Goal: Find specific page/section: Find specific page/section

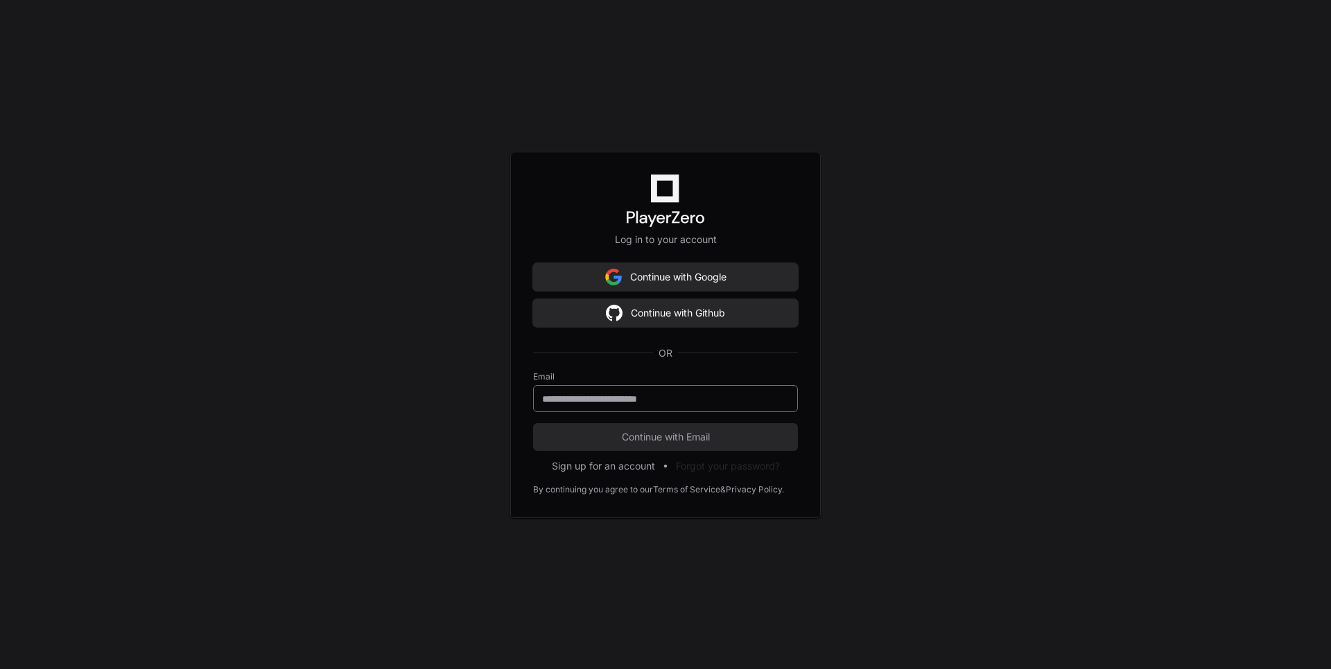
click at [690, 396] on input "email" at bounding box center [665, 399] width 247 height 14
type input "**********"
click at [651, 434] on span "Continue with Email" at bounding box center [665, 437] width 265 height 14
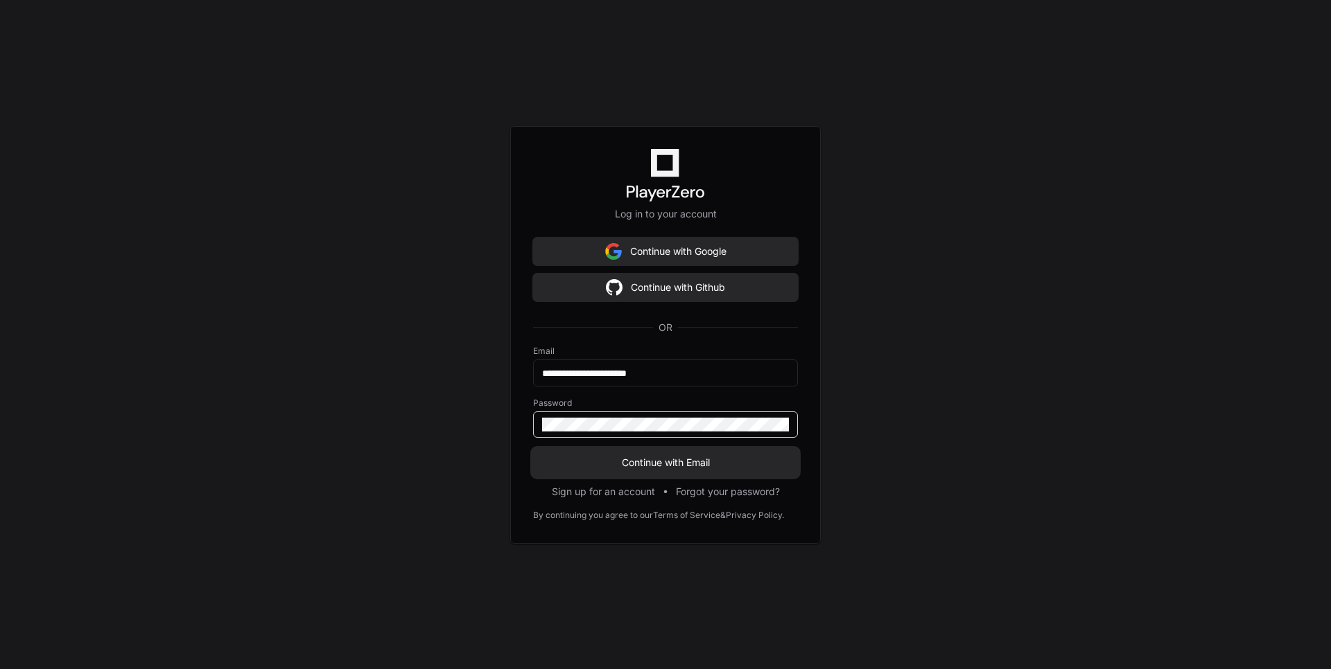
click at [651, 459] on span "Continue with Email" at bounding box center [665, 463] width 265 height 14
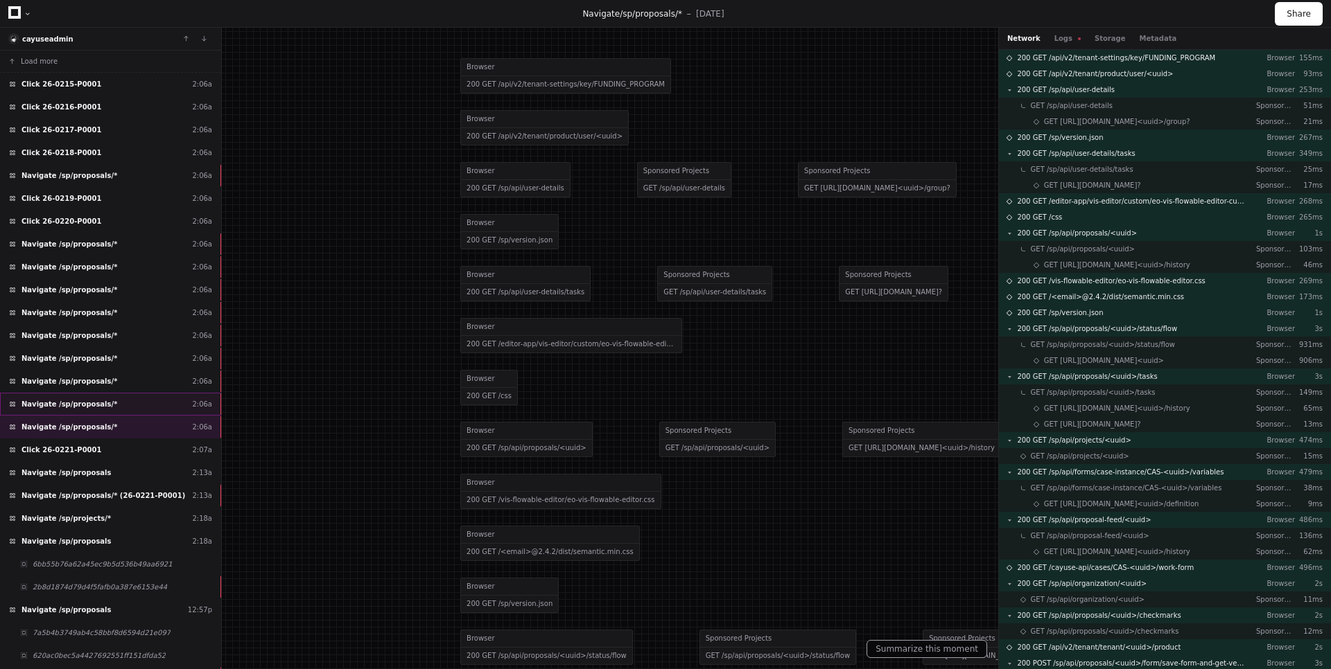
click at [134, 411] on div "Navigate /sp/proposals/* 2:06a" at bounding box center [110, 404] width 221 height 23
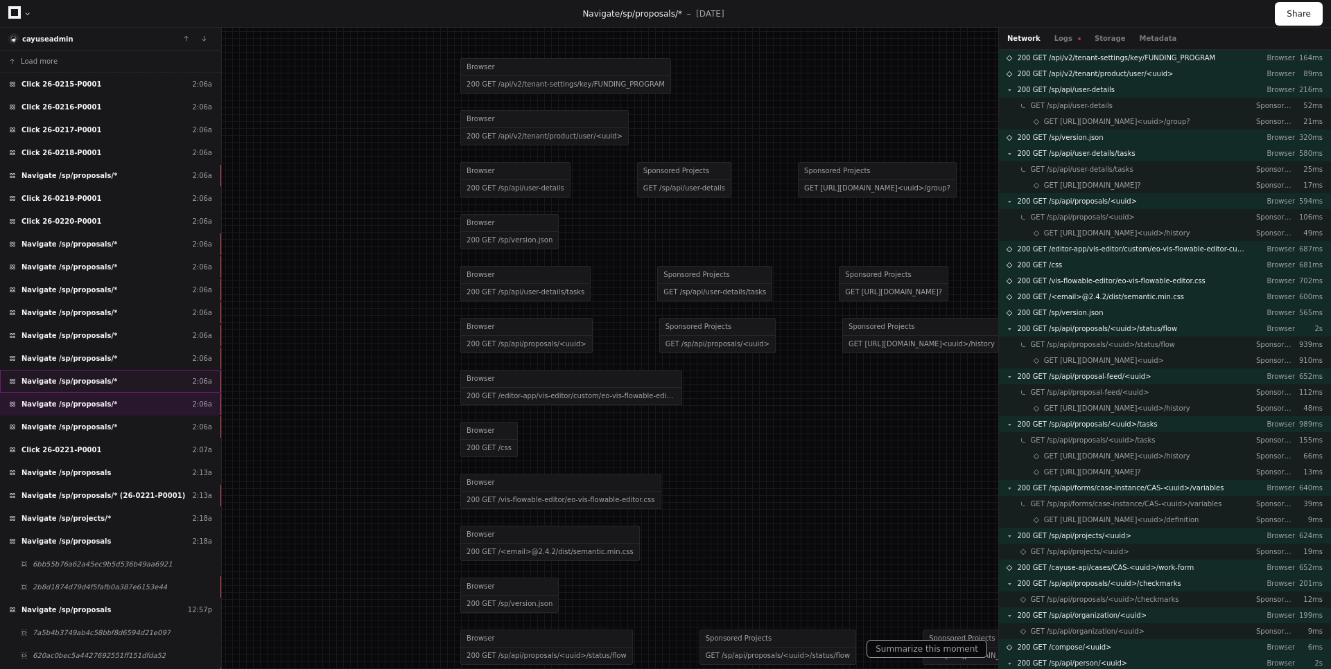
click at [136, 386] on div "Navigate /sp/proposals/* 2:06a" at bounding box center [110, 381] width 221 height 23
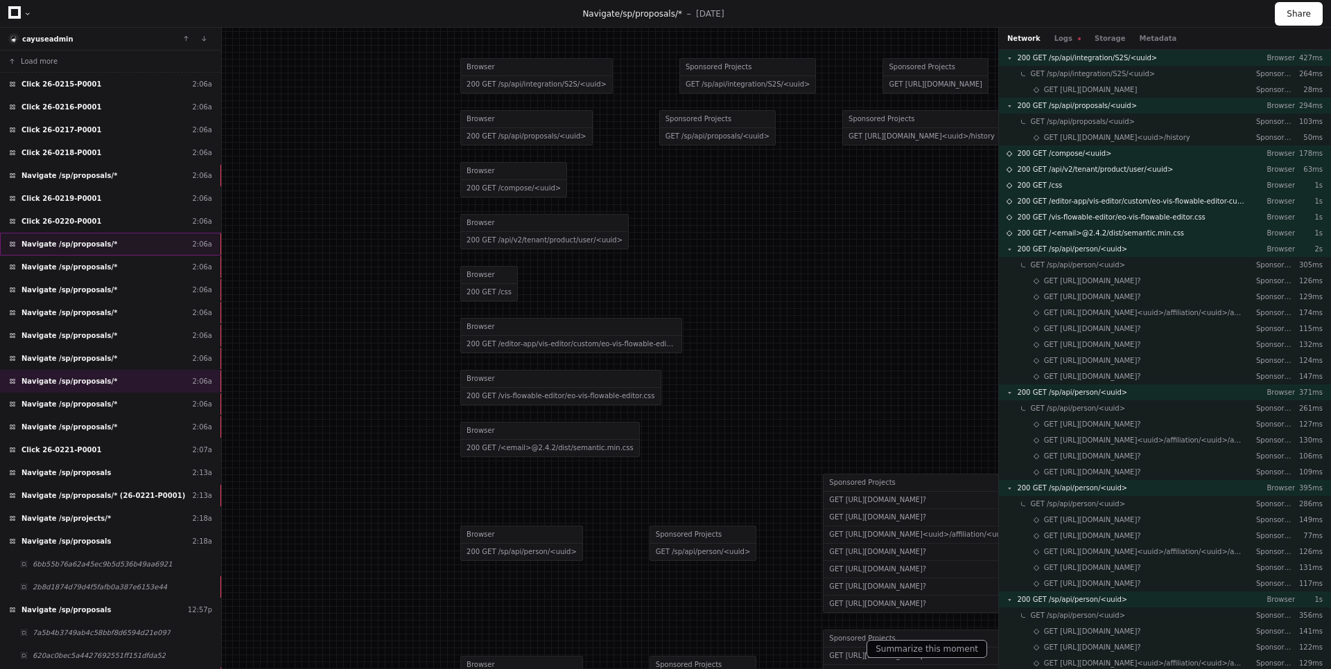
click at [109, 251] on div "Navigate /sp/proposals/* 2:06a" at bounding box center [110, 244] width 221 height 23
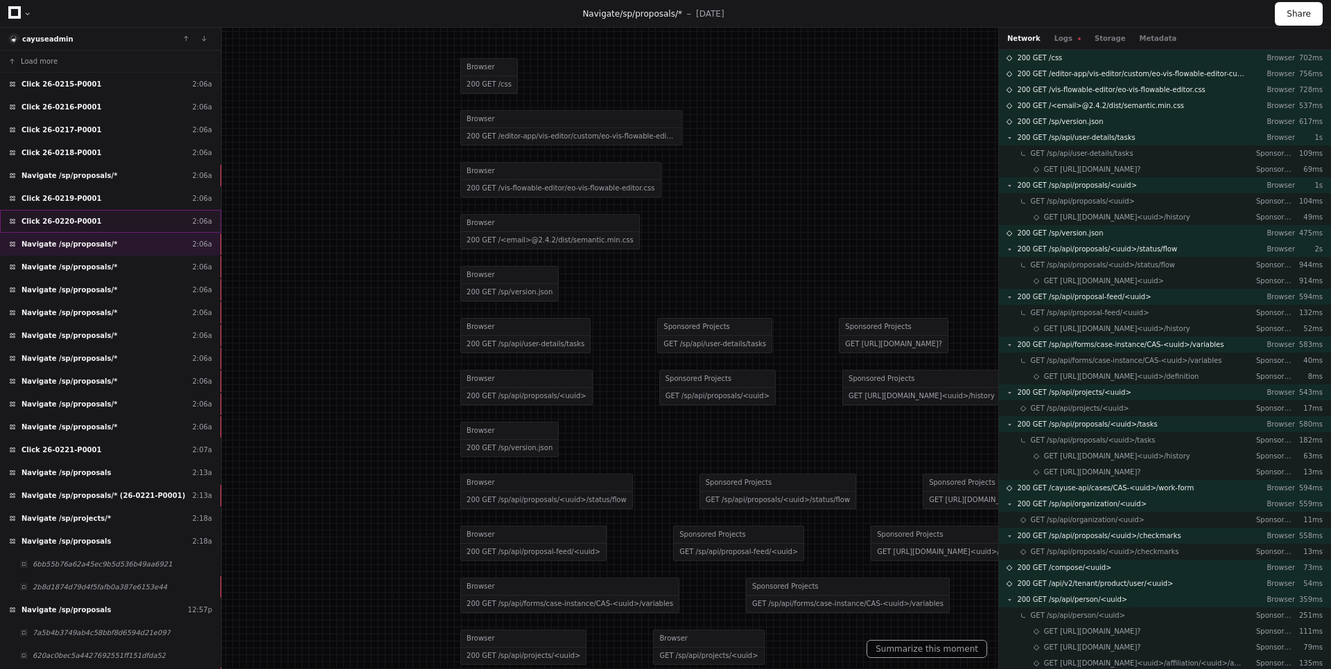
click at [109, 224] on div "Click 26-0220-P0001 2:06a" at bounding box center [110, 221] width 221 height 23
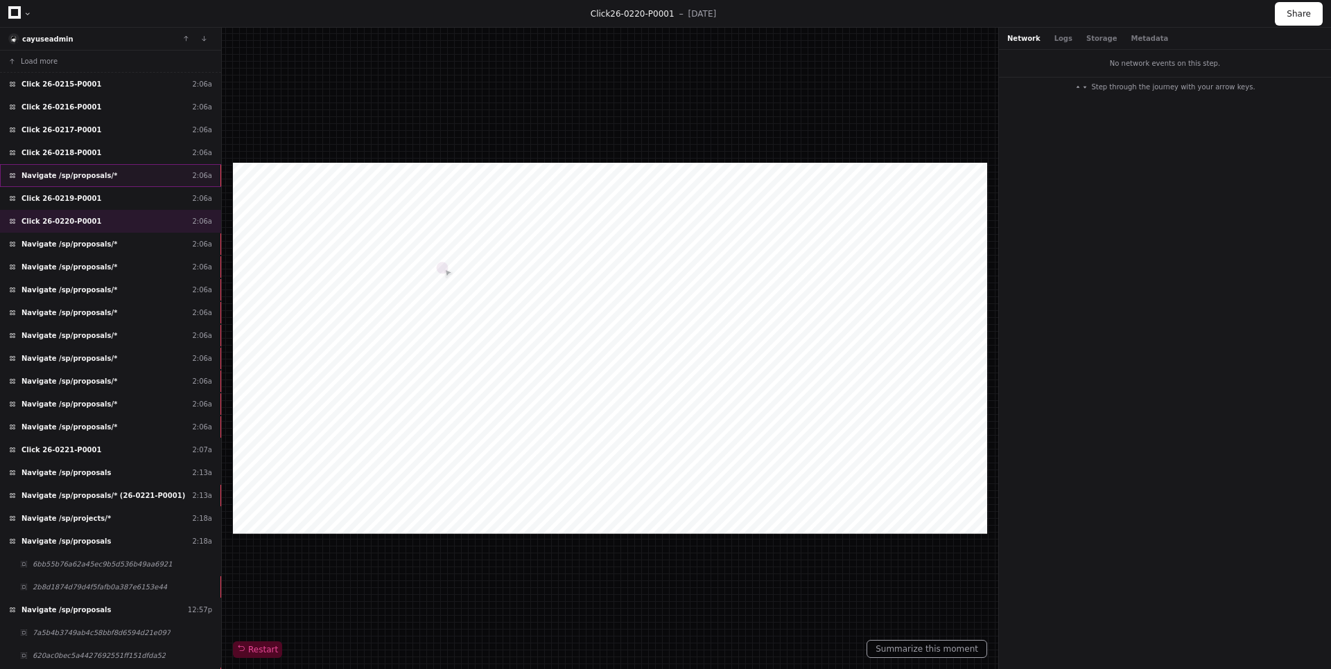
click at [123, 179] on div "Navigate /sp/proposals/* 2:06a" at bounding box center [110, 175] width 221 height 23
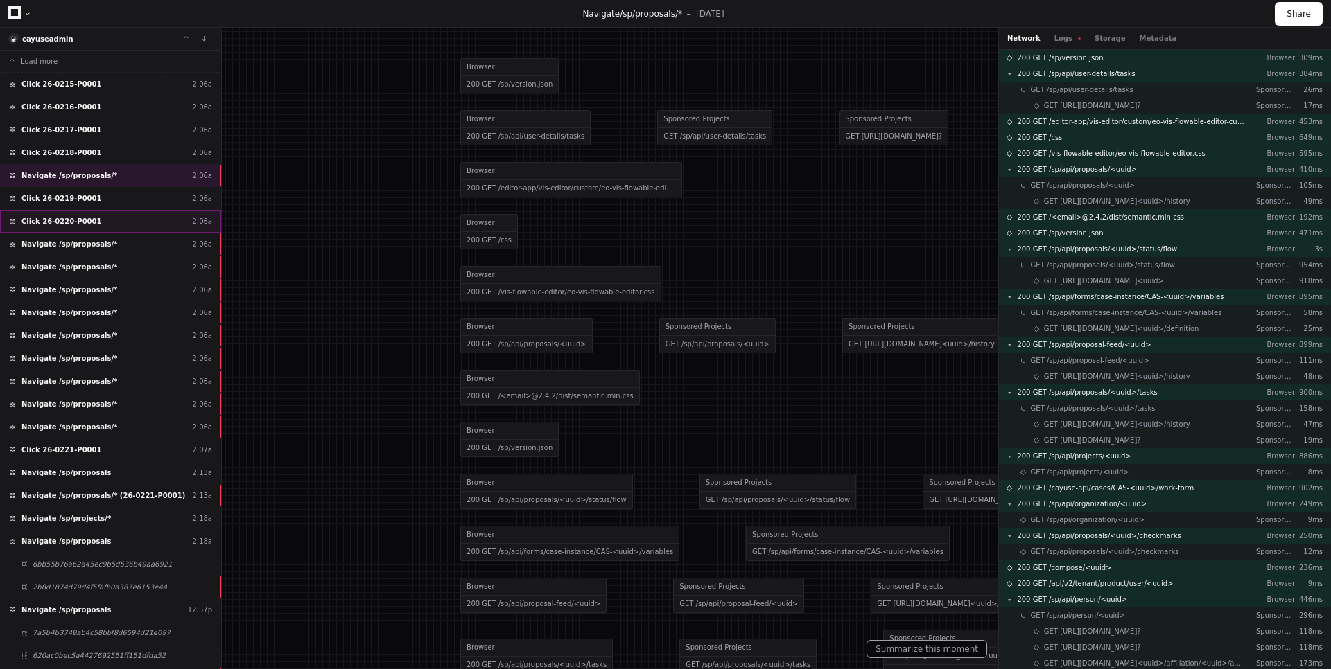
click at [101, 231] on div "Click 26-0220-P0001 2:06a" at bounding box center [110, 221] width 221 height 23
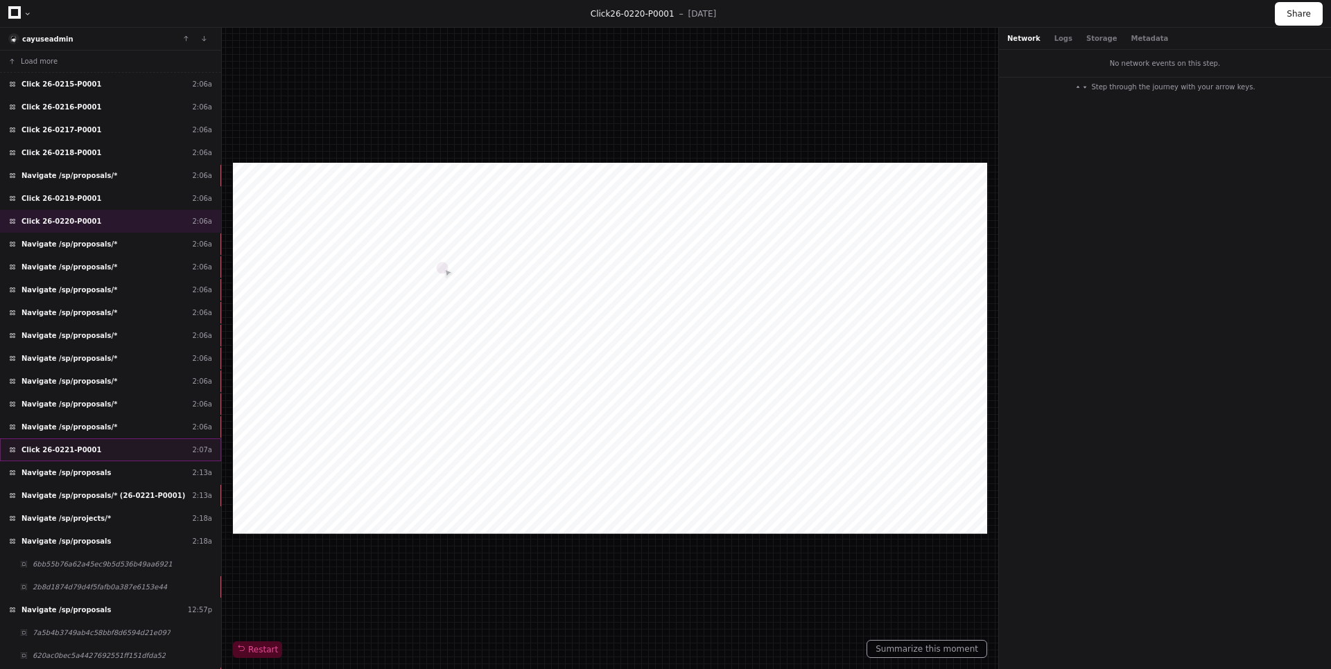
click at [109, 455] on div "Click 26-0221-P0001 2:07a" at bounding box center [110, 450] width 221 height 23
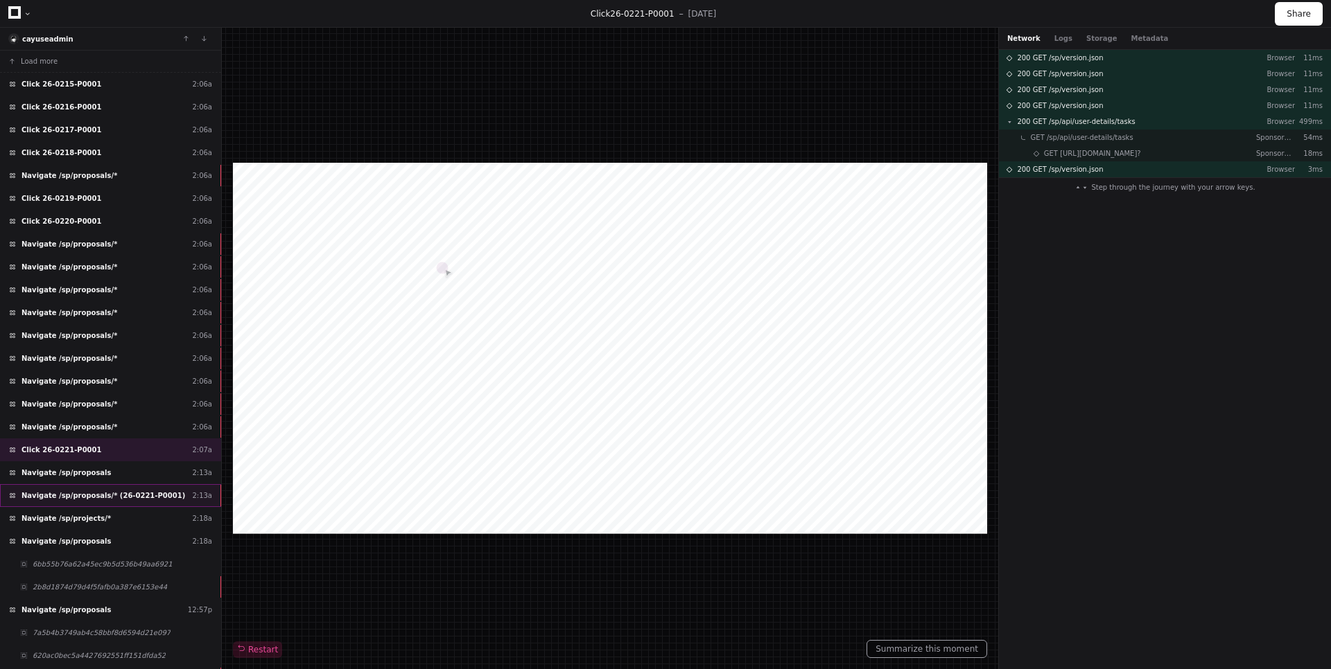
click at [159, 486] on div "Navigate /sp/proposals/* (26-0221-P0001) 2:13a" at bounding box center [110, 495] width 221 height 23
